Goal: Use online tool/utility: Utilize a website feature to perform a specific function

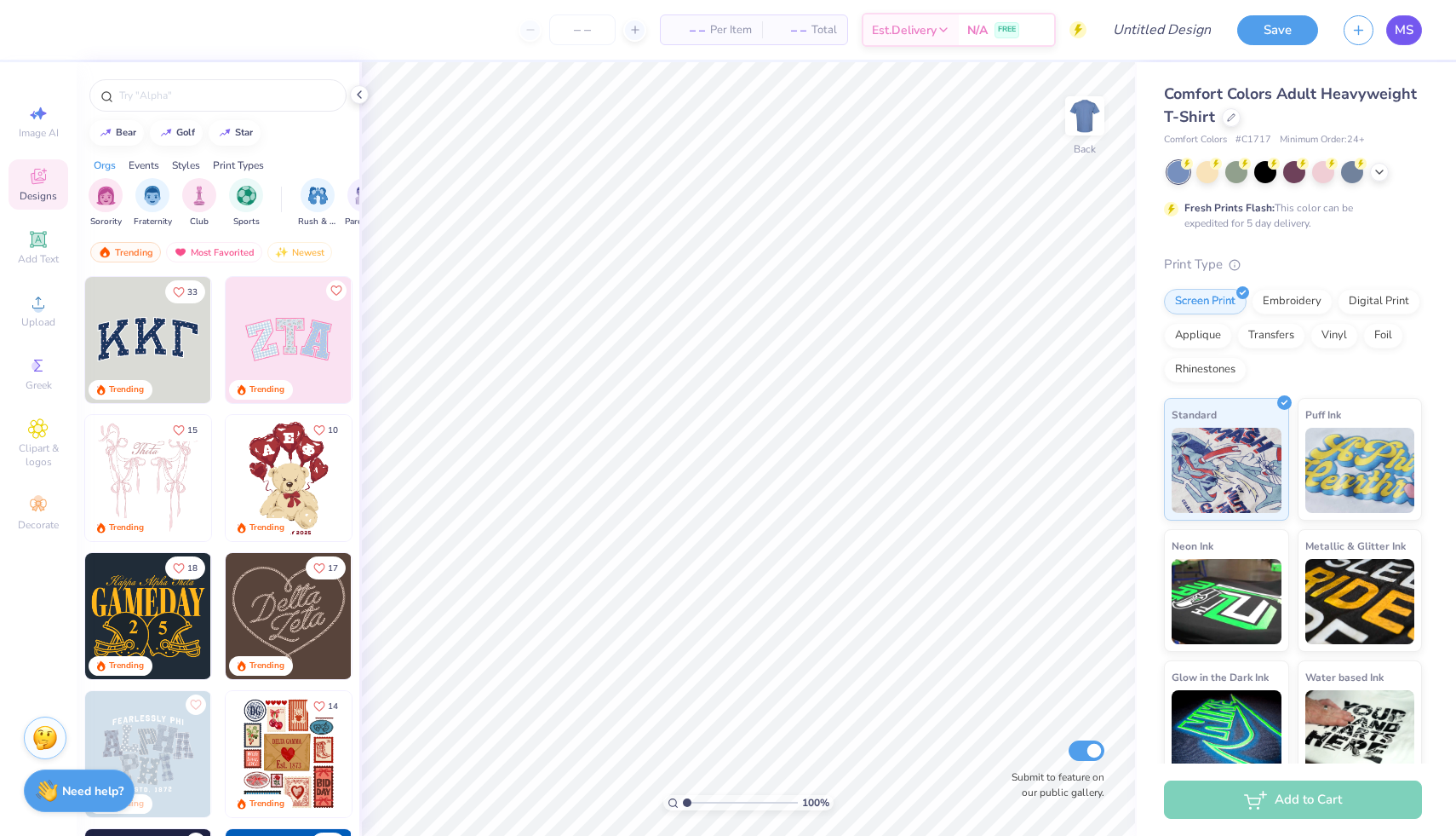
click at [1404, 41] on link "MS" at bounding box center [1403, 30] width 35 height 30
click at [1236, 126] on div "Comfort Colors Adult Heavyweight T-Shirt" at bounding box center [1293, 105] width 258 height 46
click at [1234, 119] on icon at bounding box center [1232, 116] width 9 height 9
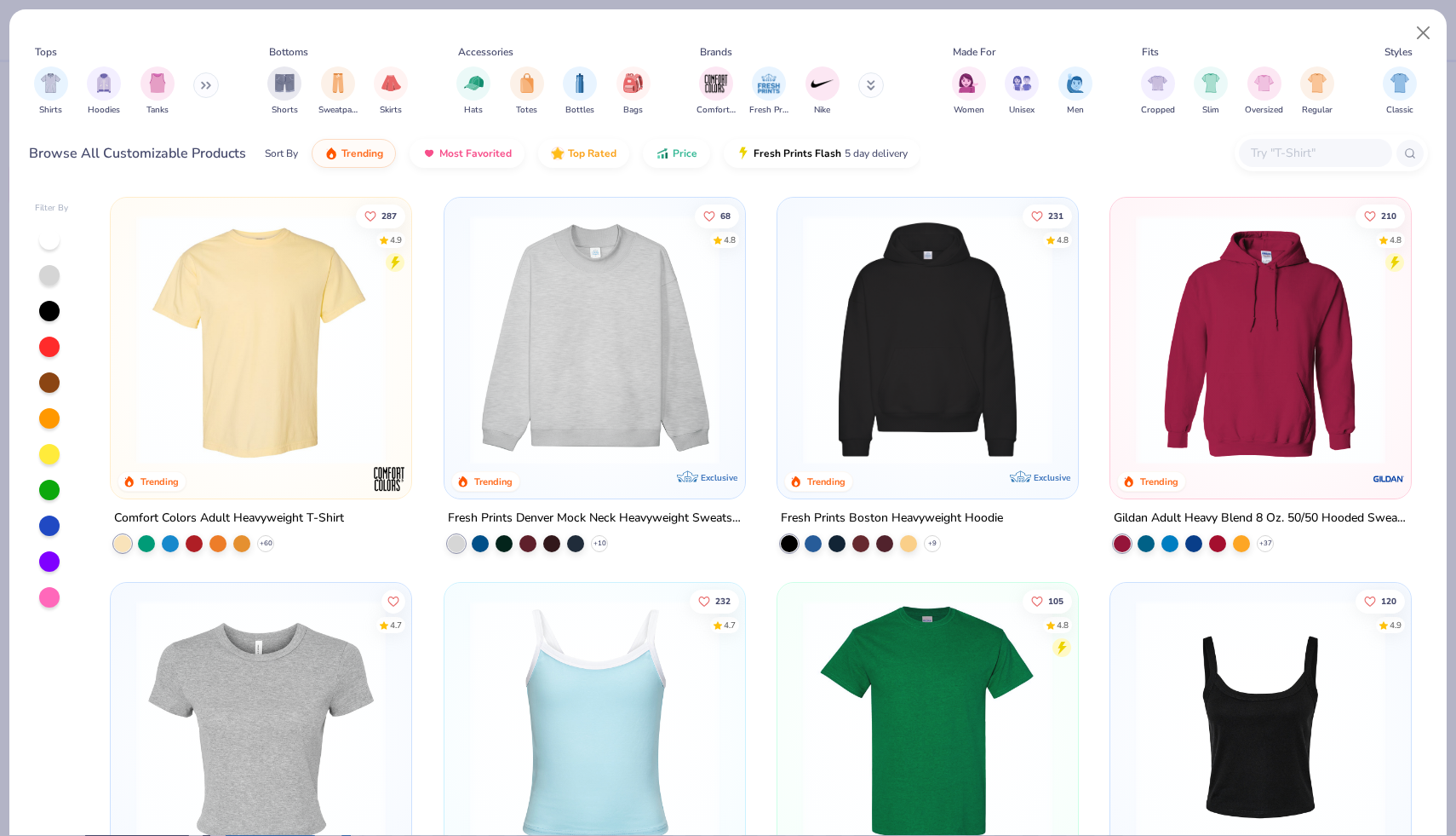
click at [589, 448] on img at bounding box center [594, 339] width 267 height 249
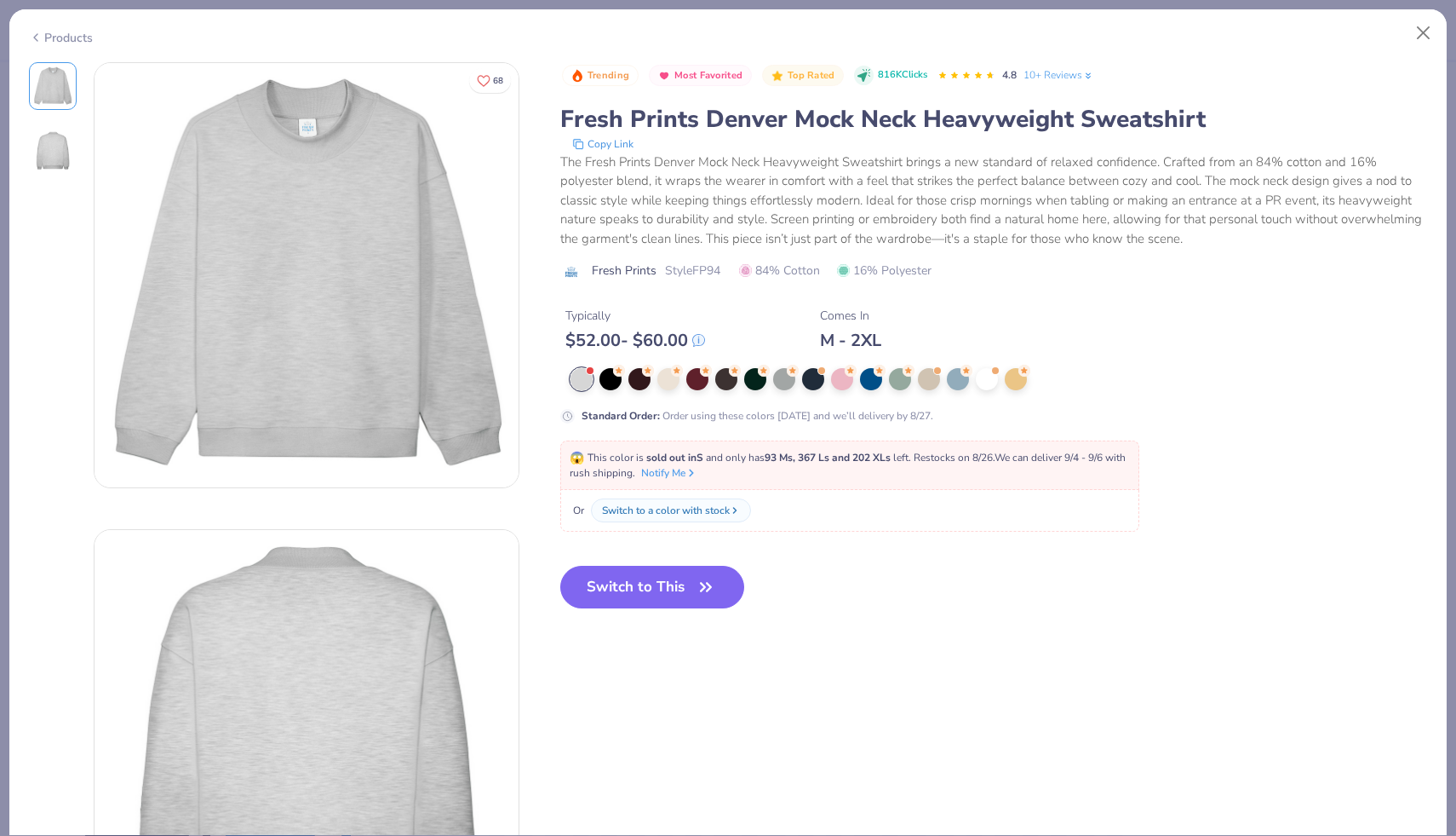
click at [585, 382] on div at bounding box center [581, 380] width 22 height 22
click at [631, 583] on button "Switch to This" at bounding box center [653, 587] width 185 height 42
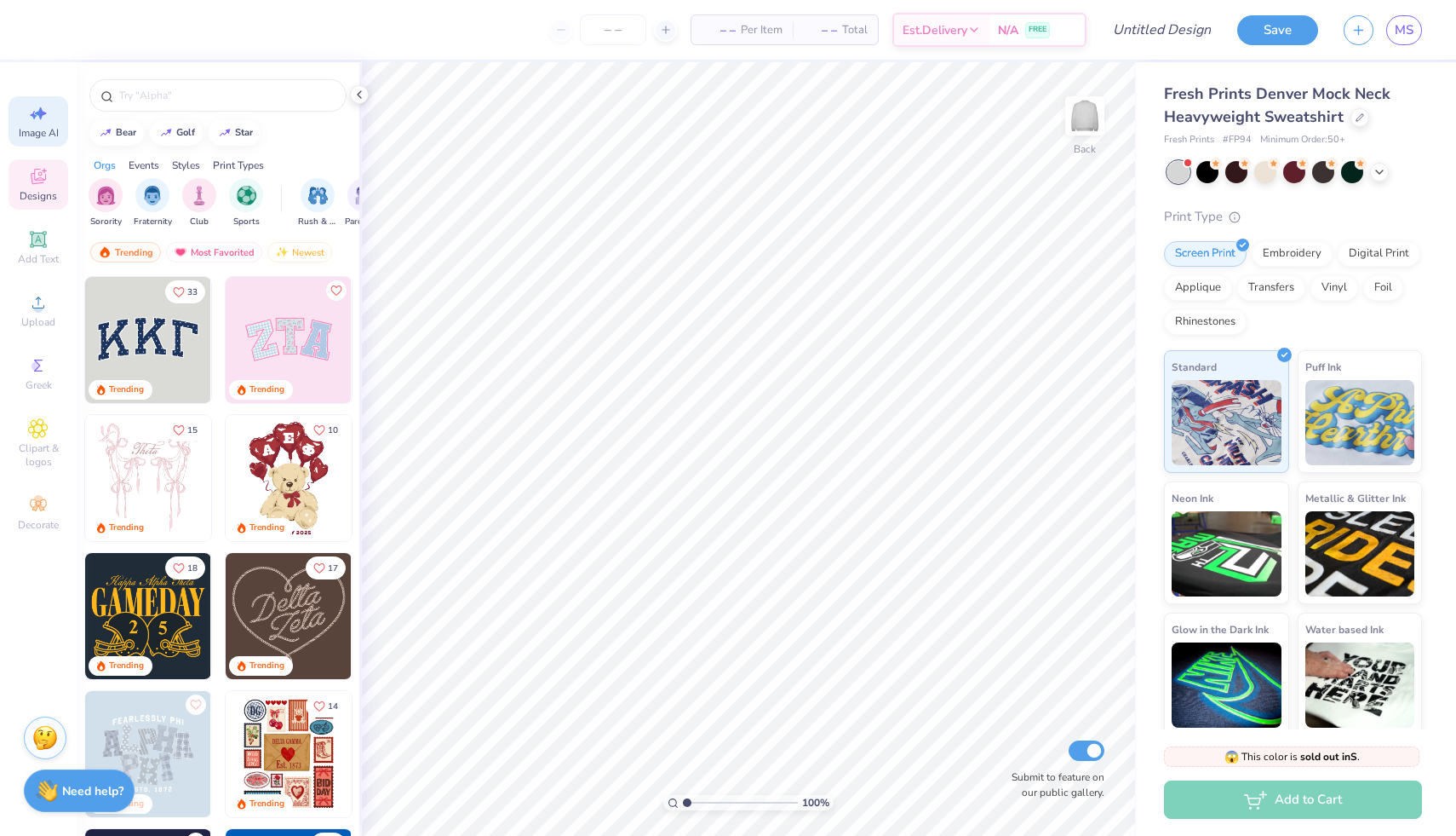
click at [33, 133] on span "Image AI" at bounding box center [39, 133] width 40 height 14
select select "4"
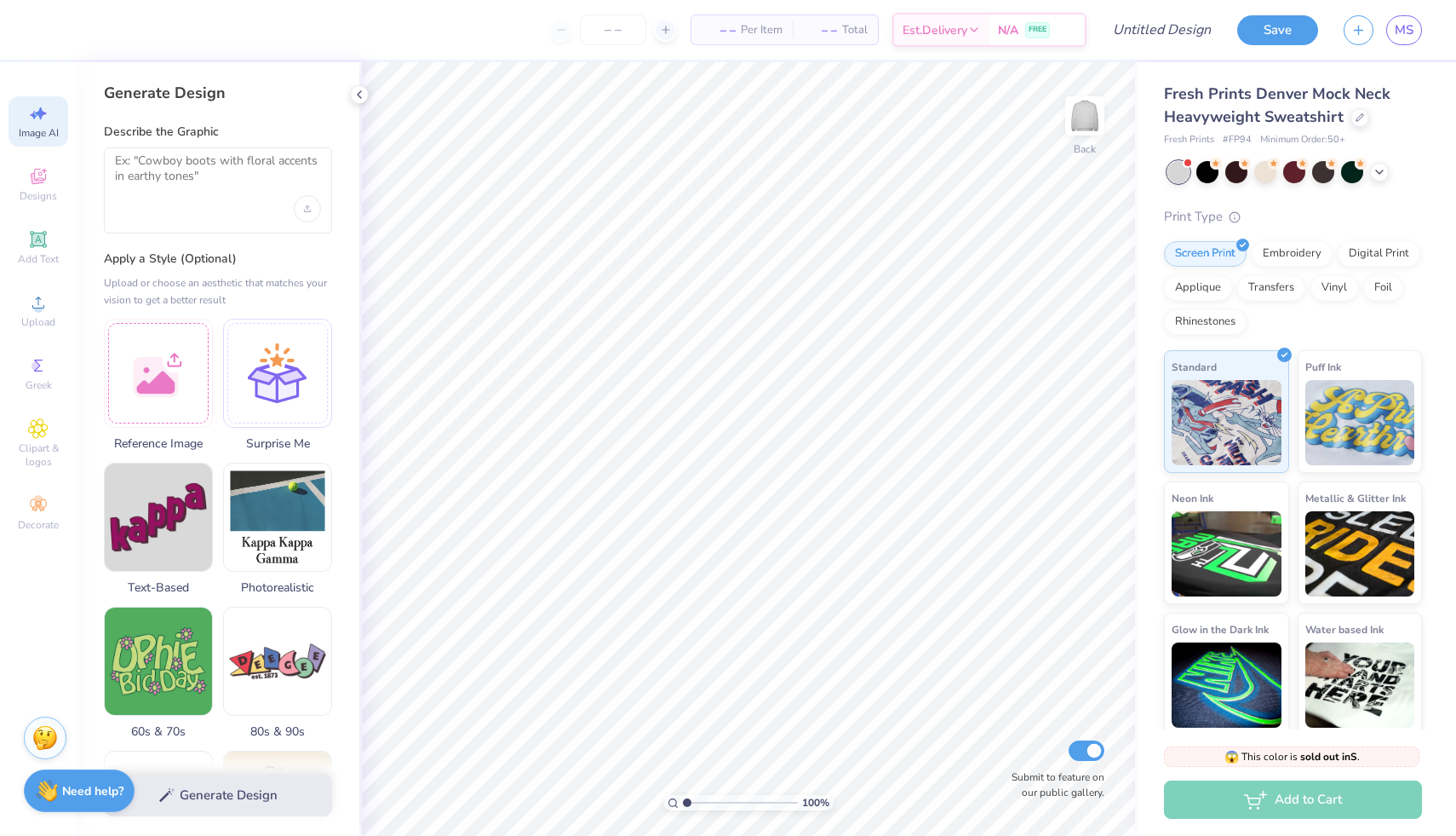
click at [209, 197] on div at bounding box center [217, 191] width 229 height 86
click at [214, 184] on textarea at bounding box center [217, 174] width 206 height 42
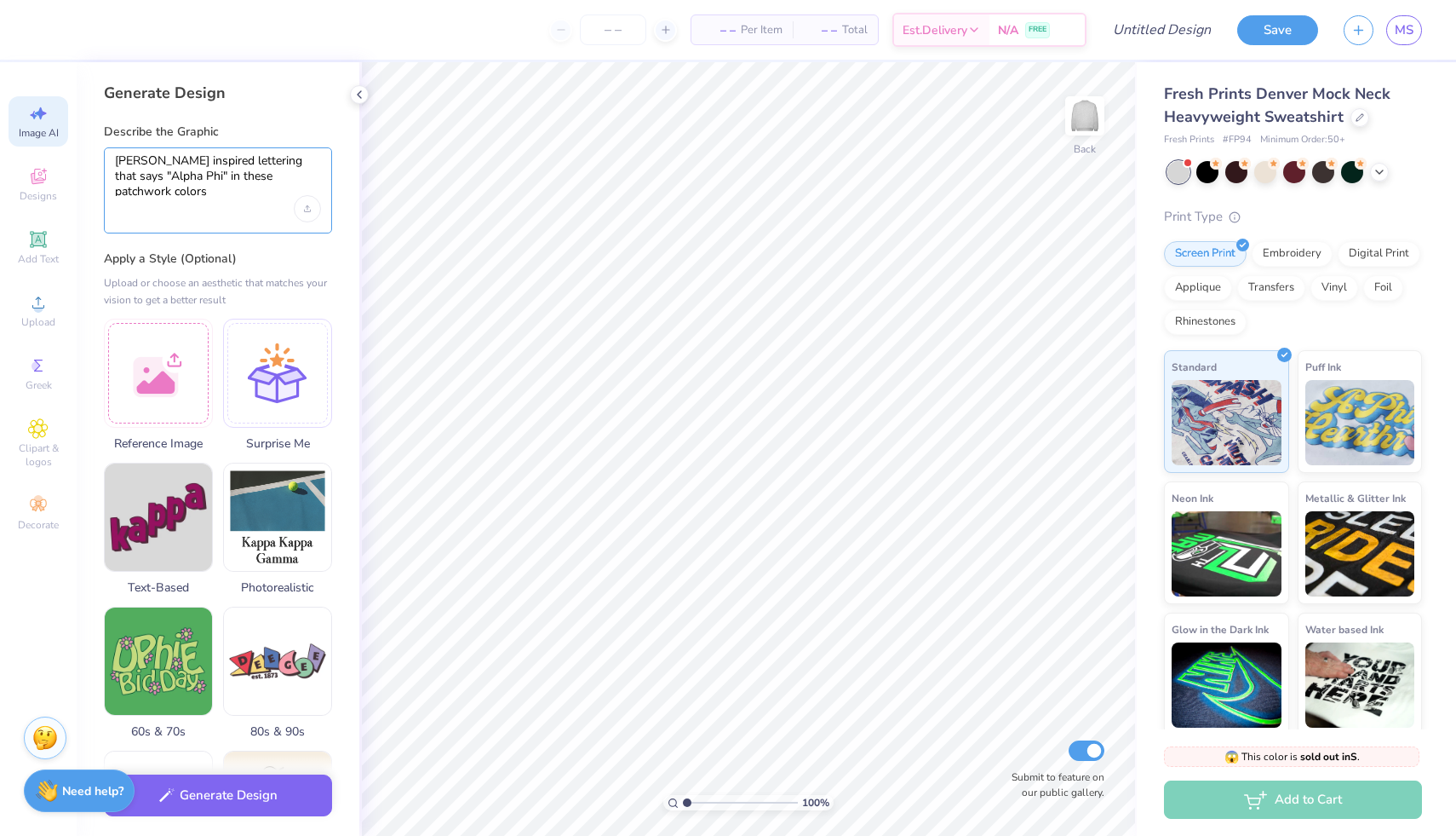
click at [221, 175] on textarea "[PERSON_NAME] inspired lettering that says "Alpha Phi" in these patchwork colors" at bounding box center [217, 174] width 206 height 42
type textarea "[PERSON_NAME] inspired lettering that says "Alpha Phi" in these patchwork colors"
click at [168, 376] on div at bounding box center [158, 370] width 109 height 109
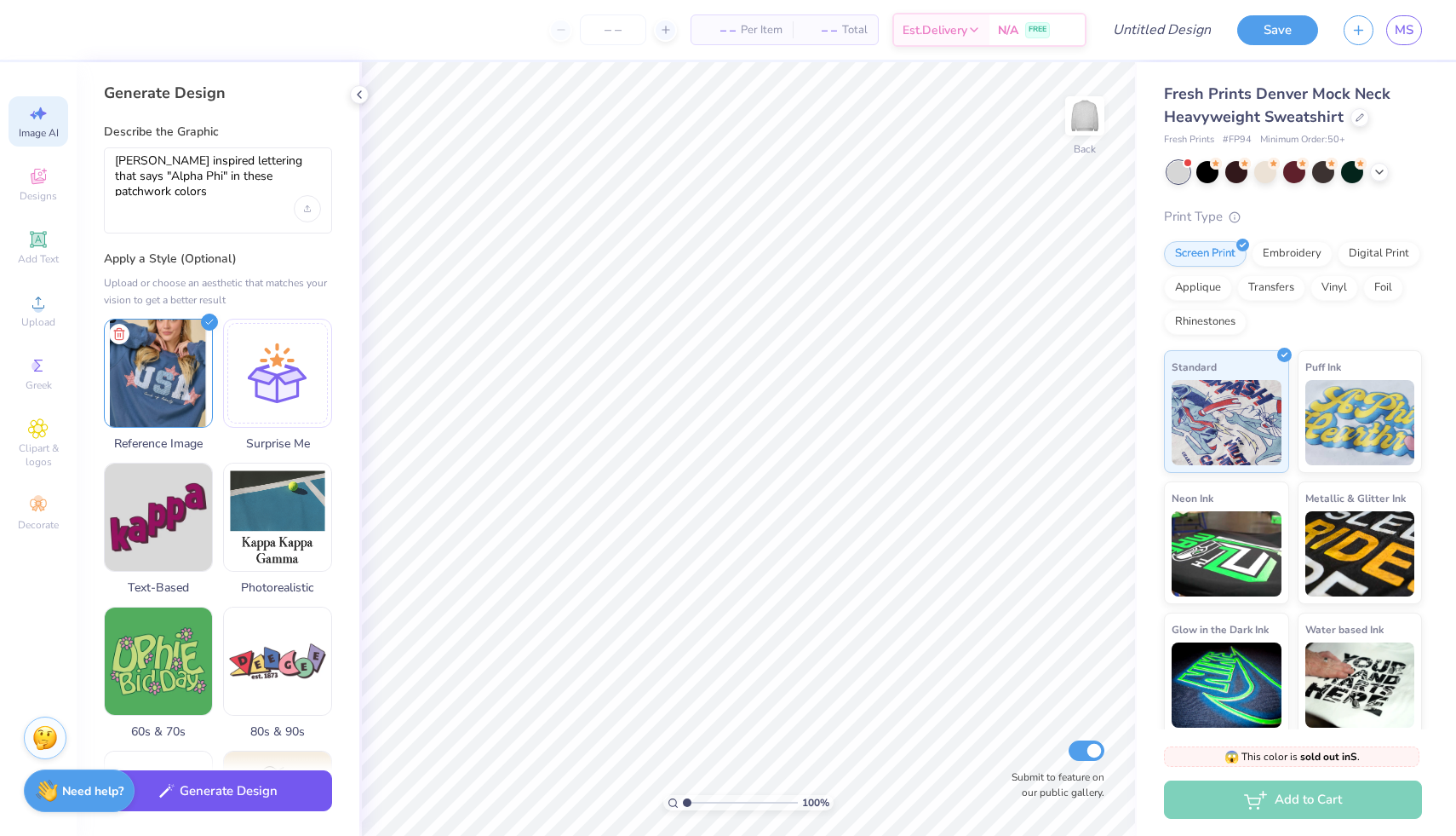
click at [248, 793] on button "Generate Design" at bounding box center [217, 791] width 229 height 41
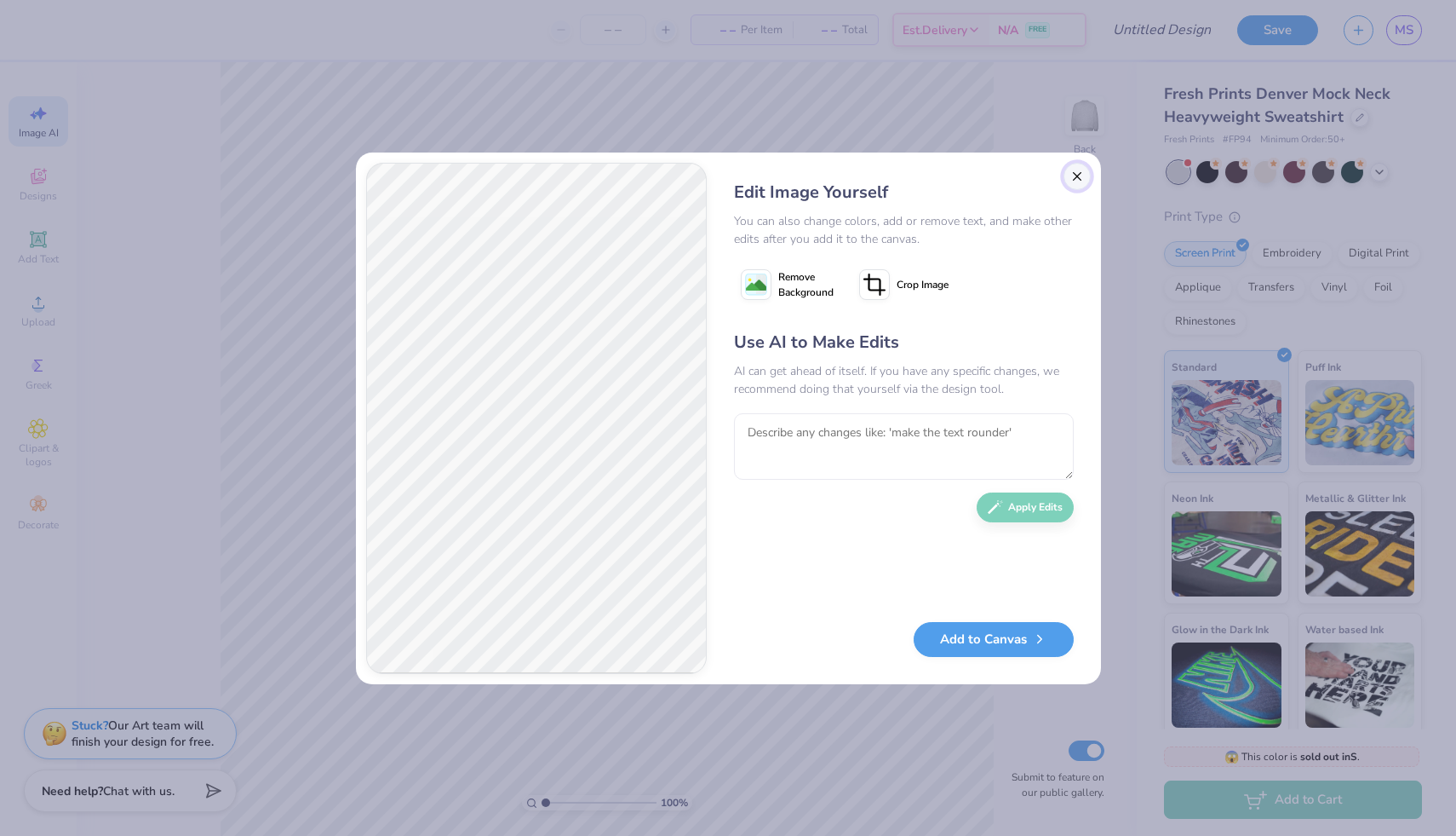
click at [1073, 173] on button "Close" at bounding box center [1077, 177] width 28 height 28
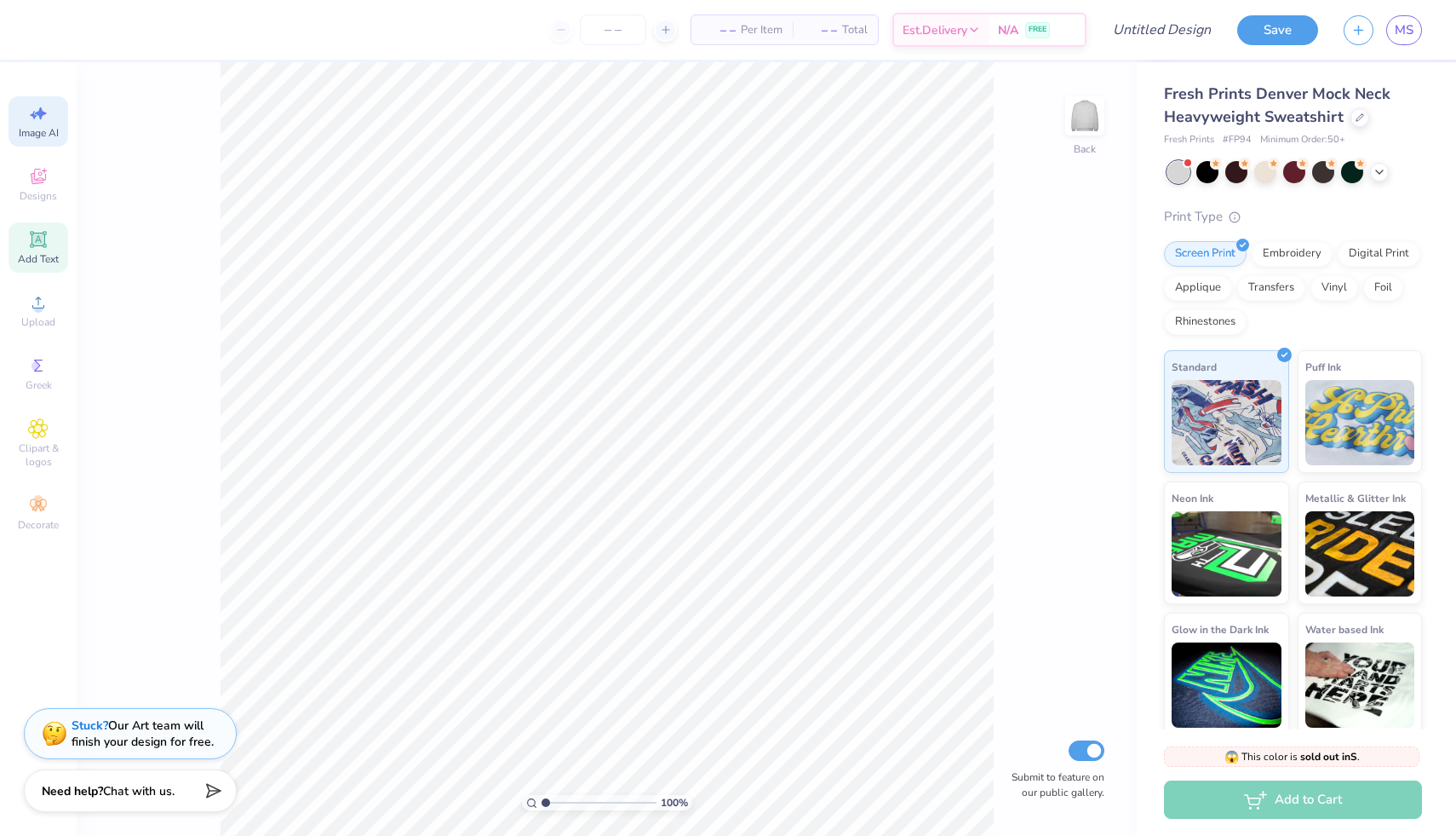
click at [55, 246] on div "Add Text" at bounding box center [38, 248] width 60 height 50
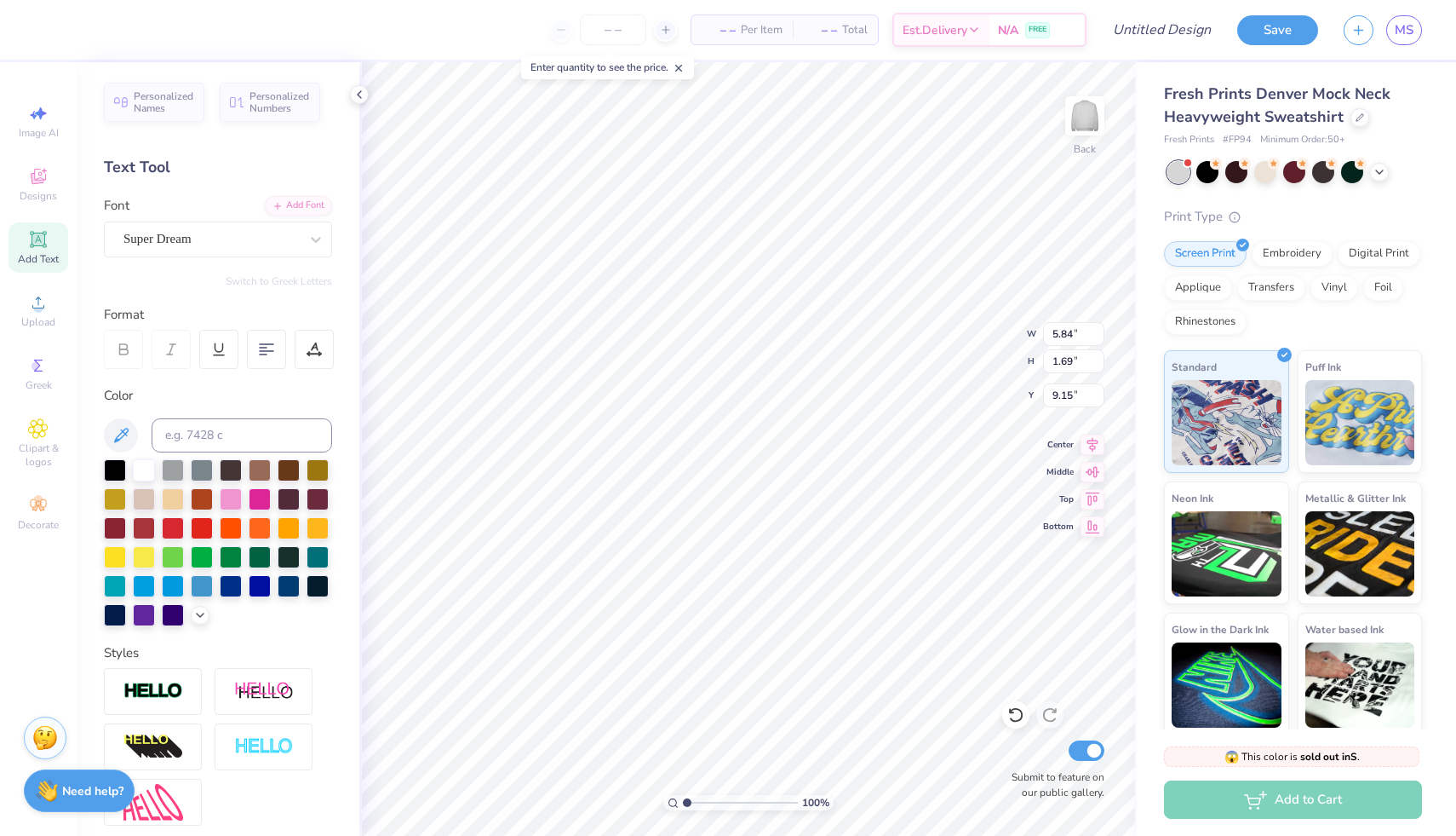
scroll to position [0, 2]
type textarea "Alpha Phi"
click at [215, 220] on div "Font Super Dream" at bounding box center [217, 226] width 229 height 61
click at [239, 236] on div "Super Dream" at bounding box center [210, 239] width 179 height 27
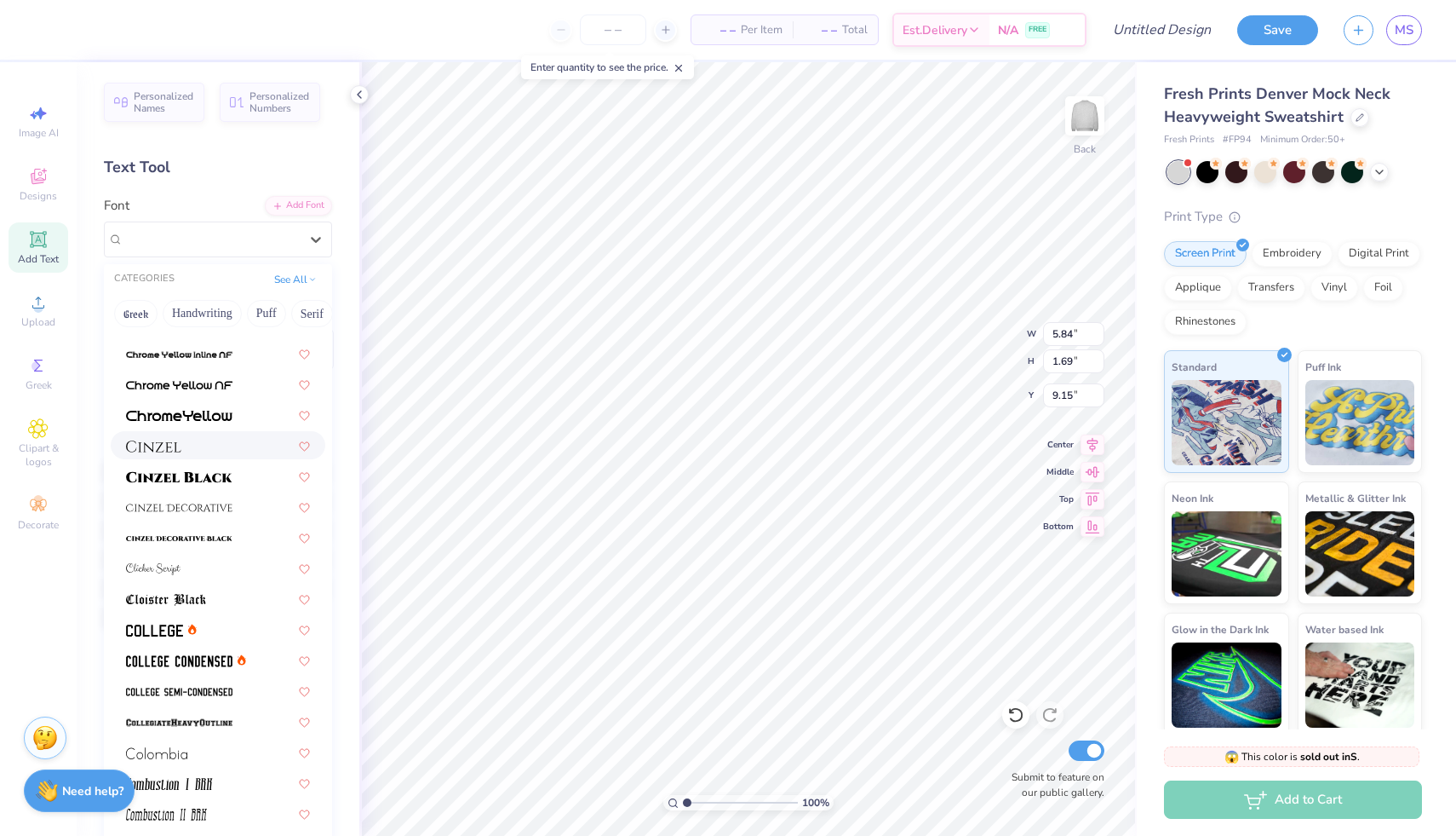
scroll to position [1996, 0]
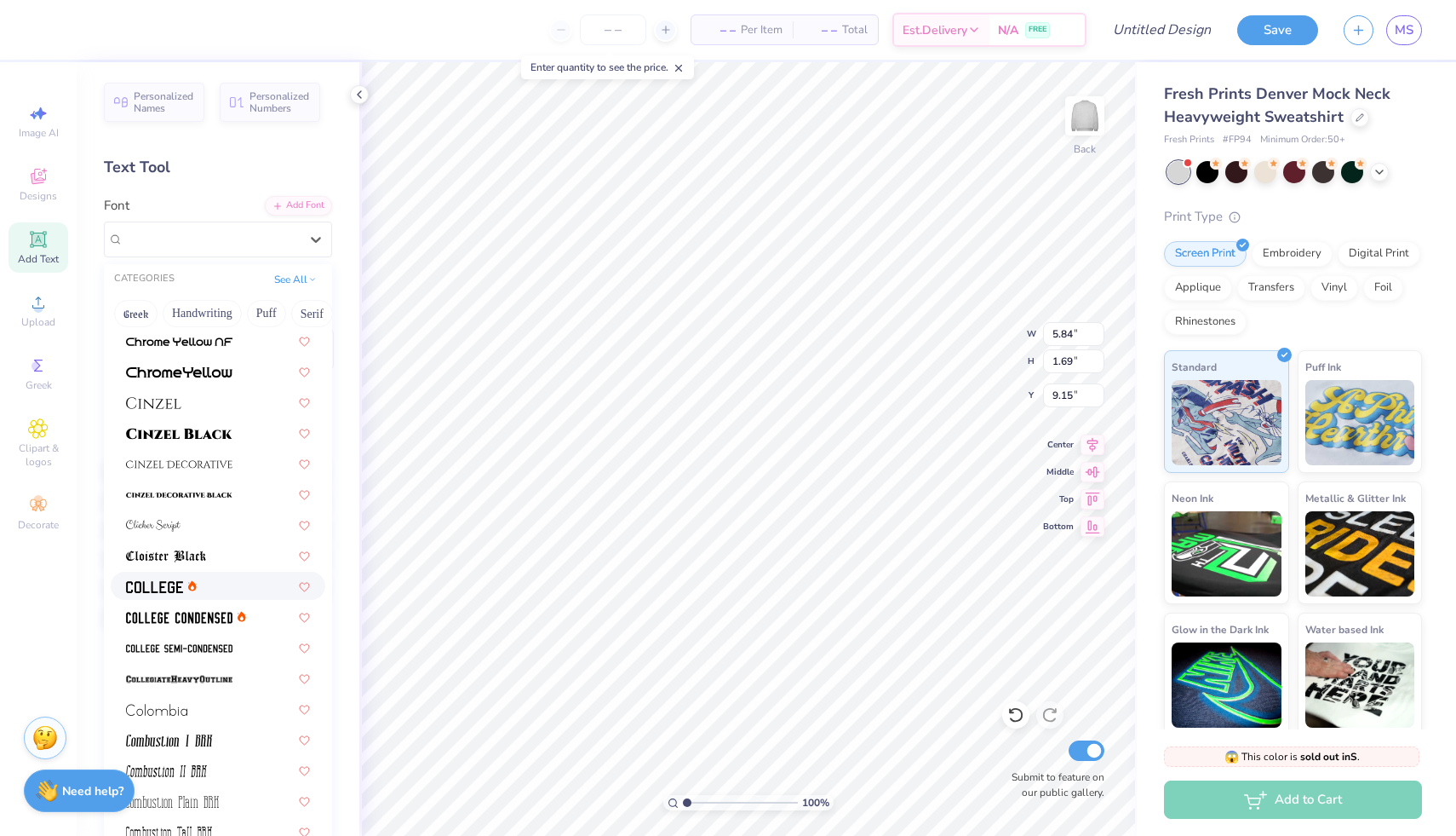
click at [214, 582] on div at bounding box center [217, 585] width 184 height 18
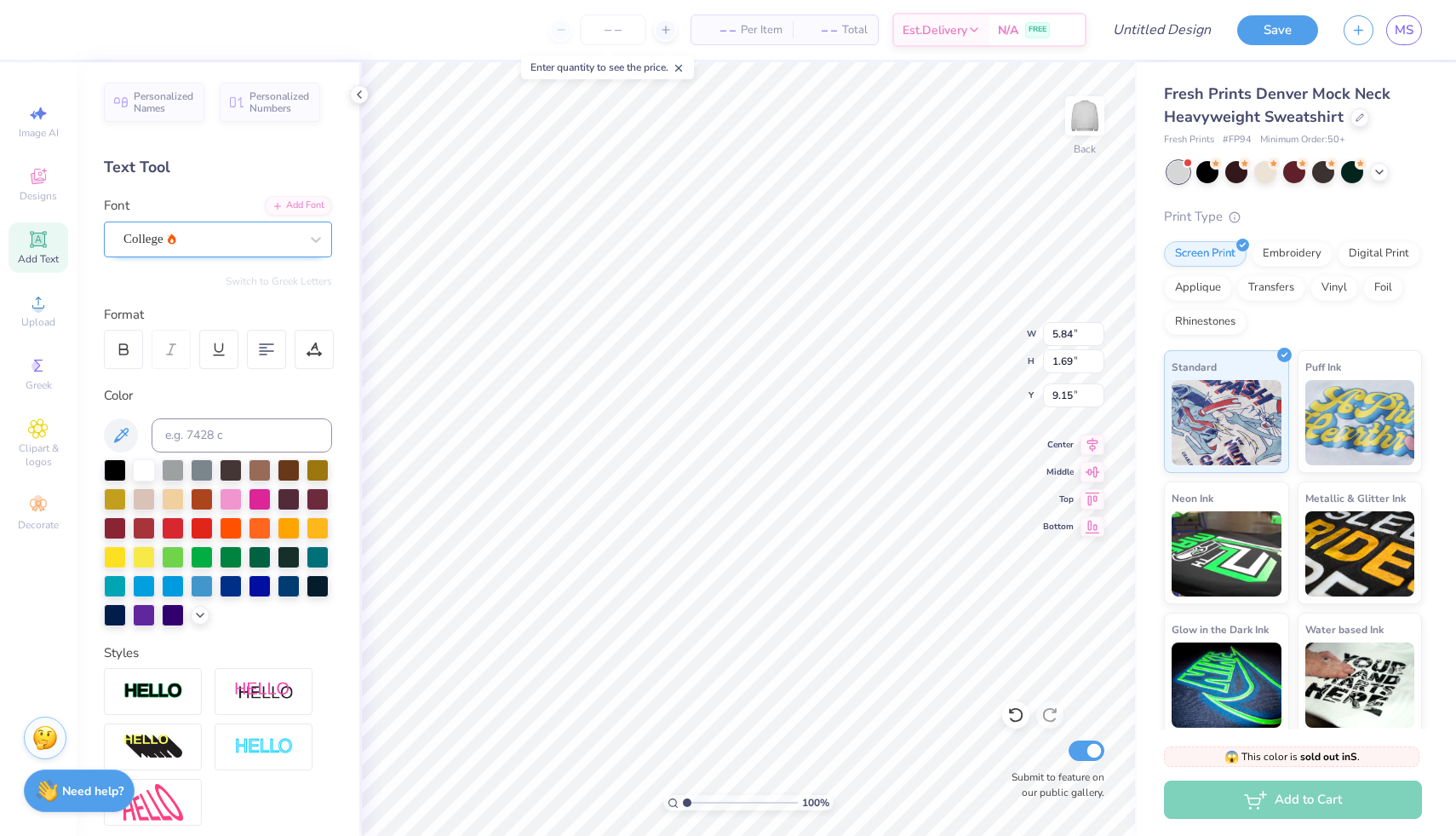
click at [279, 234] on div "College" at bounding box center [210, 239] width 179 height 27
click at [53, 130] on span "Image AI" at bounding box center [39, 133] width 40 height 14
select select "4"
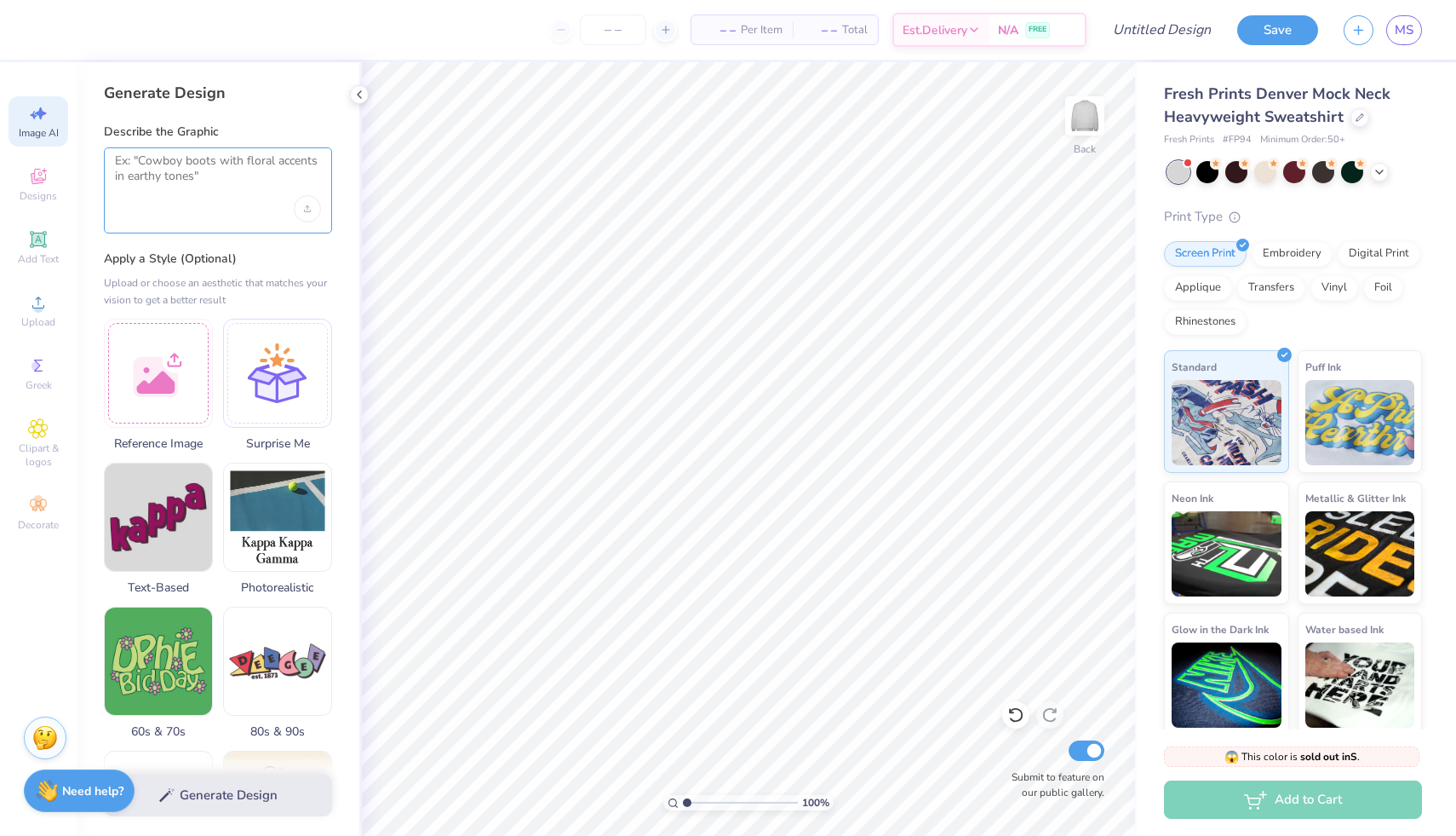
click at [217, 187] on textarea at bounding box center [217, 174] width 206 height 42
type textarea "Alpha phi in navy blue stripe"
click at [295, 802] on button "Generate Design" at bounding box center [217, 791] width 229 height 41
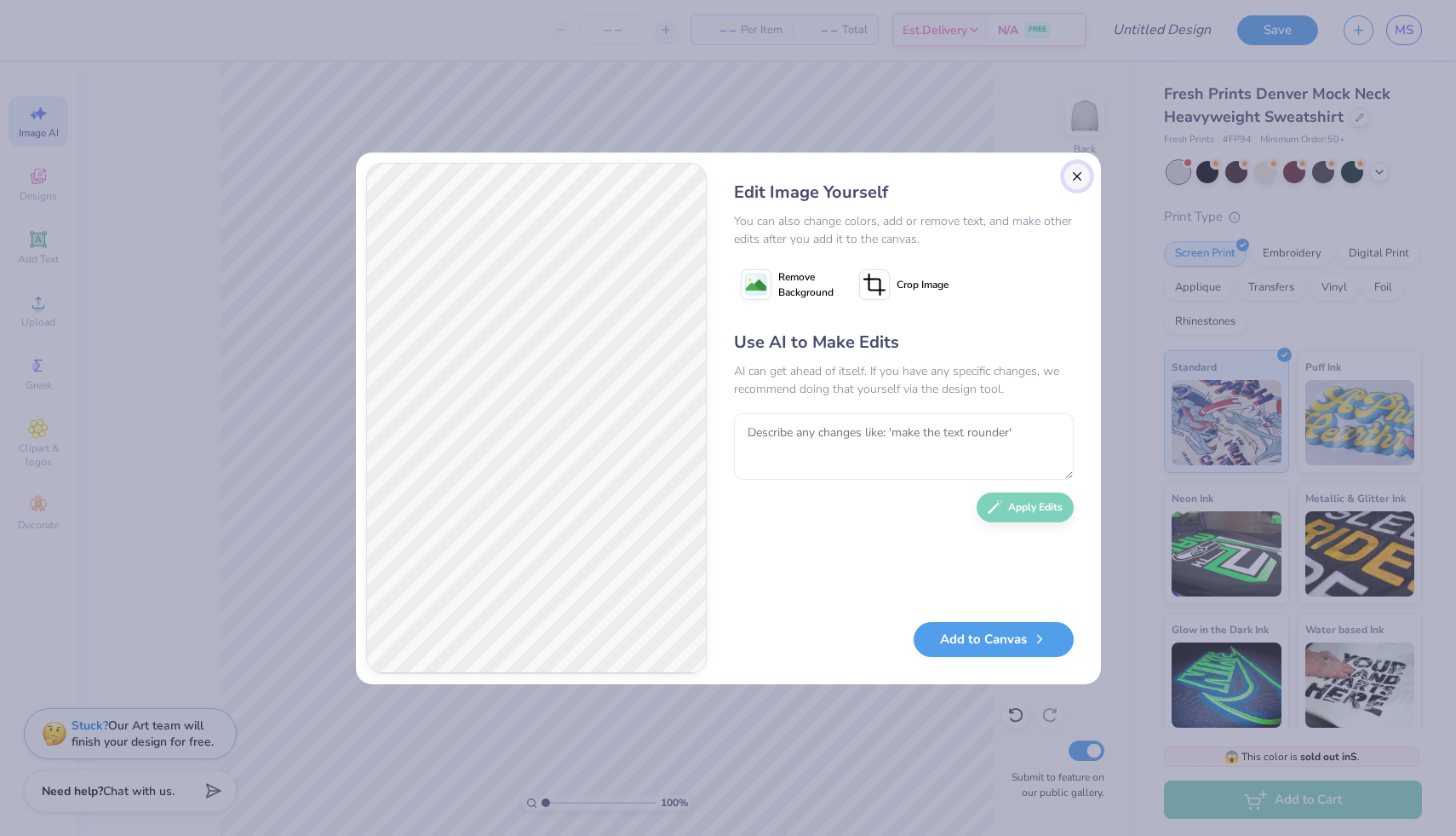
click at [1079, 173] on button "Close" at bounding box center [1077, 177] width 28 height 28
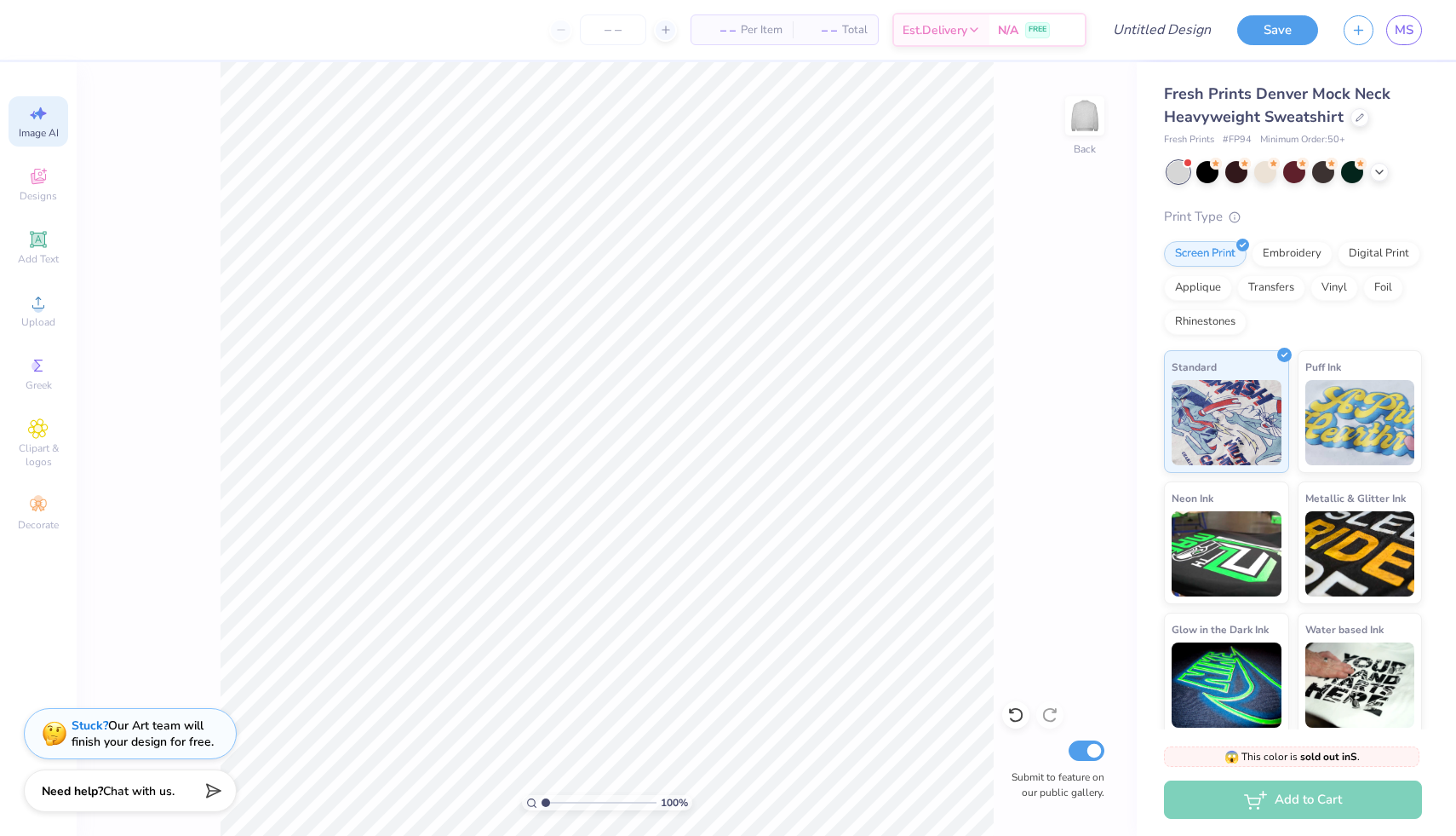
scroll to position [0, 38]
